Goal: Find specific page/section: Find specific page/section

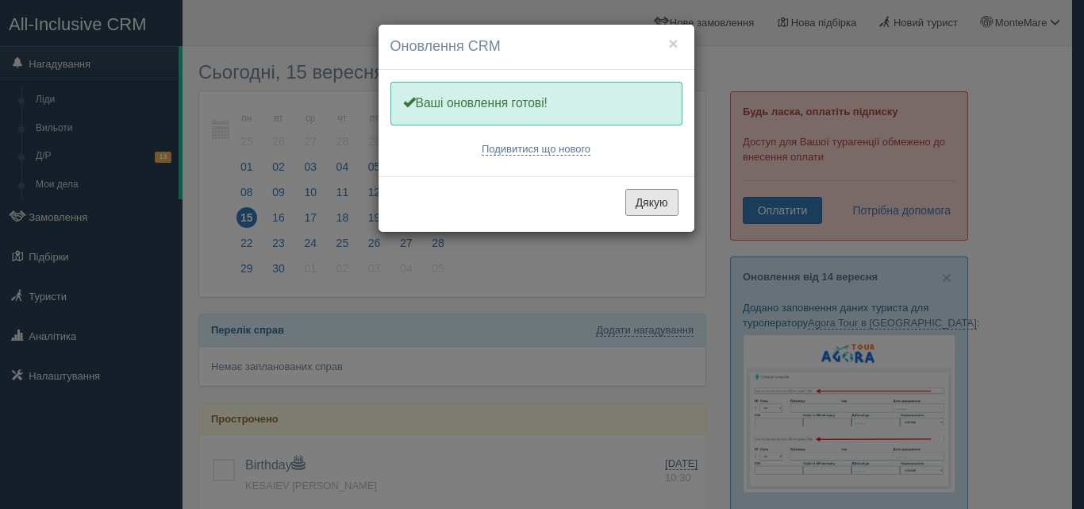
click at [654, 202] on button "Дякую" at bounding box center [651, 202] width 53 height 27
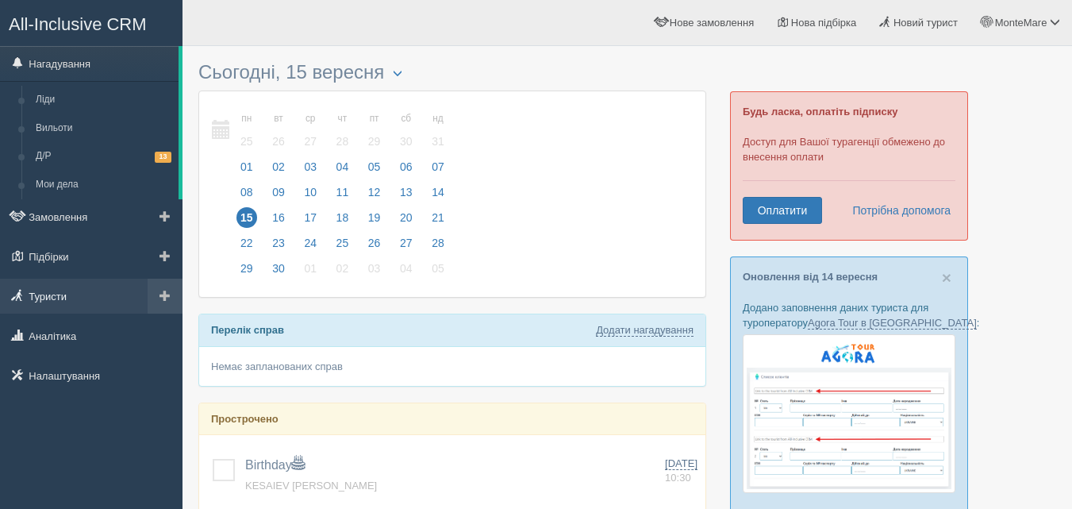
click at [58, 299] on link "Туристи" at bounding box center [91, 295] width 182 height 35
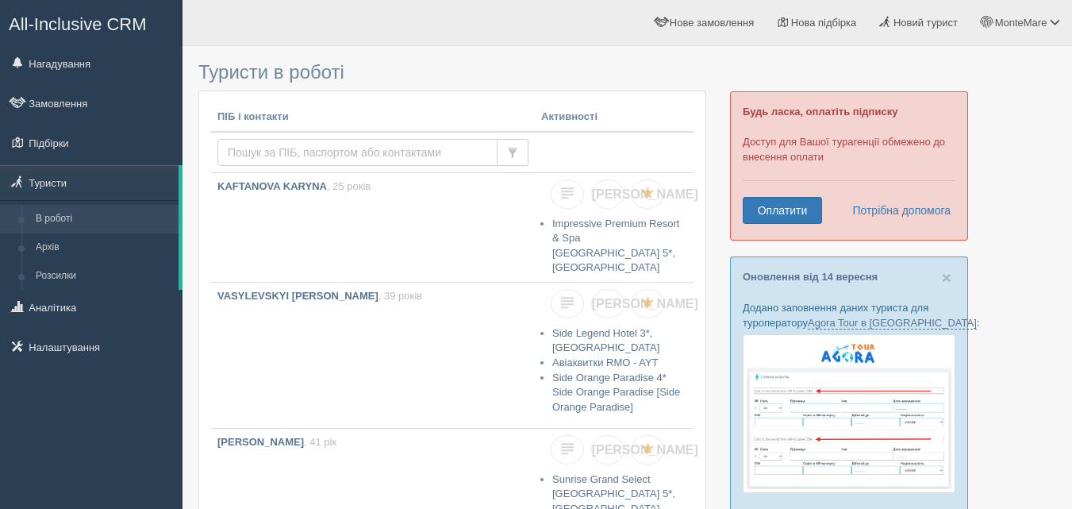
click at [363, 149] on input "text" at bounding box center [357, 152] width 280 height 27
type input "ginzheliuk"
